Goal: Task Accomplishment & Management: Manage account settings

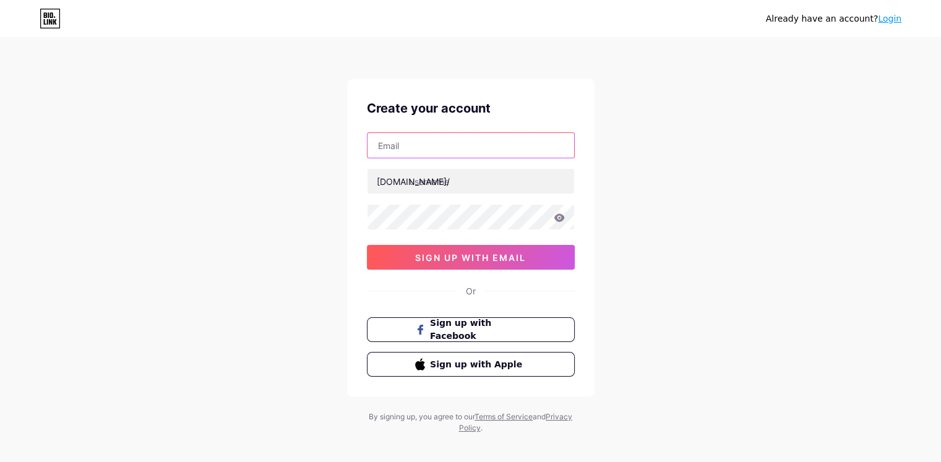
click at [459, 153] on input "text" at bounding box center [470, 145] width 207 height 25
click at [882, 23] on link "Login" at bounding box center [890, 19] width 24 height 10
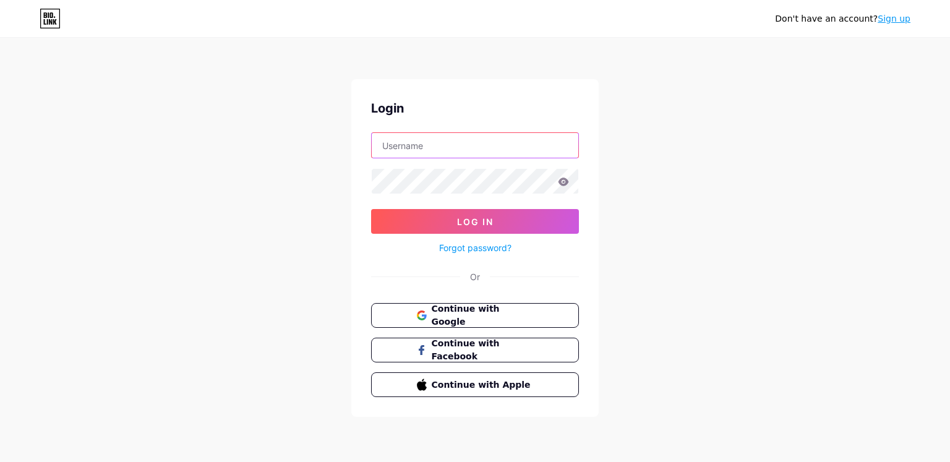
type input "[EMAIL_ADDRESS][DOMAIN_NAME]"
click at [530, 139] on input "[EMAIL_ADDRESS][DOMAIN_NAME]" at bounding box center [475, 145] width 207 height 25
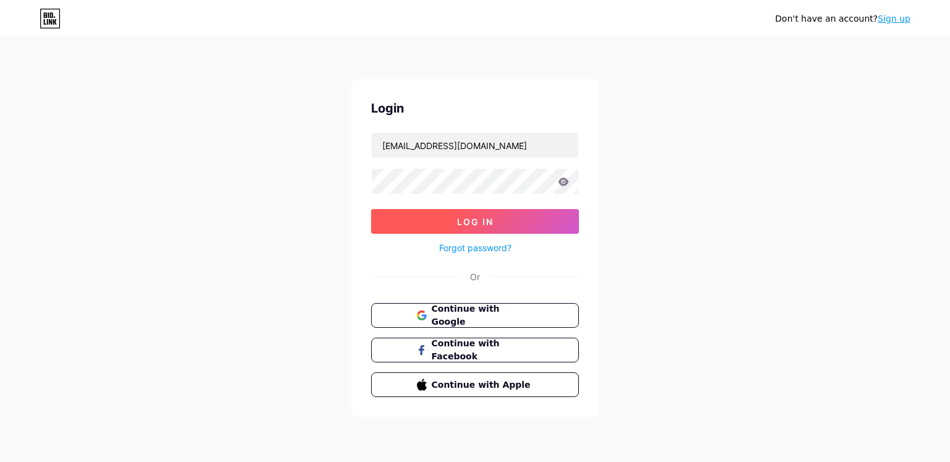
click at [401, 223] on button "Log In" at bounding box center [475, 221] width 208 height 25
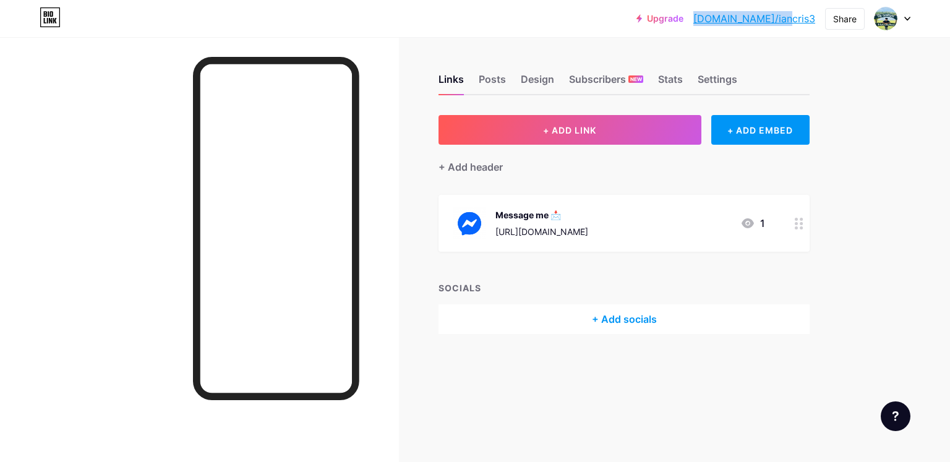
drag, startPoint x: 738, startPoint y: 19, endPoint x: 815, endPoint y: 15, distance: 76.8
click at [815, 15] on div "Upgrade [DOMAIN_NAME]/iancri... [DOMAIN_NAME]/iancris3" at bounding box center [726, 18] width 179 height 22
copy link "[DOMAIN_NAME]/iancris3"
